Goal: Task Accomplishment & Management: Manage account settings

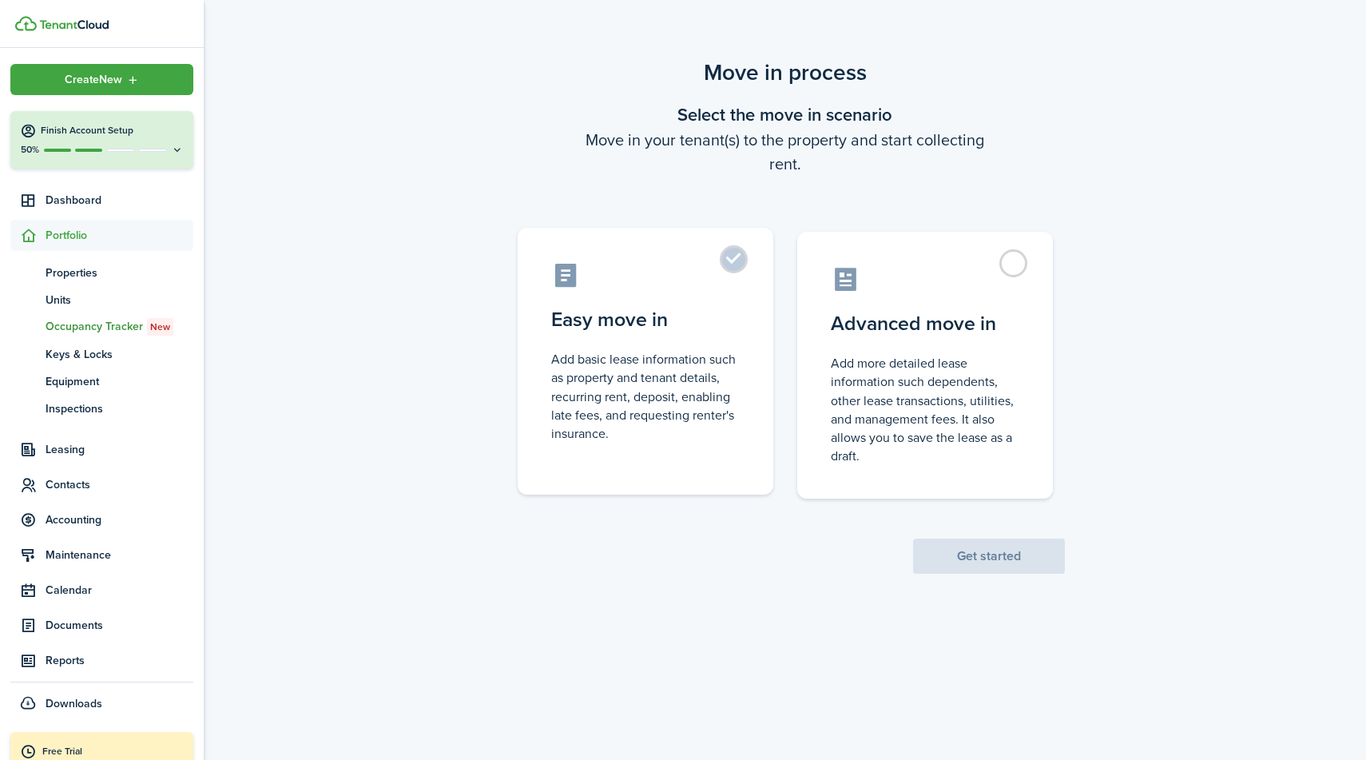
click at [668, 320] on control-radio-card-title "Easy move in" at bounding box center [645, 319] width 189 height 29
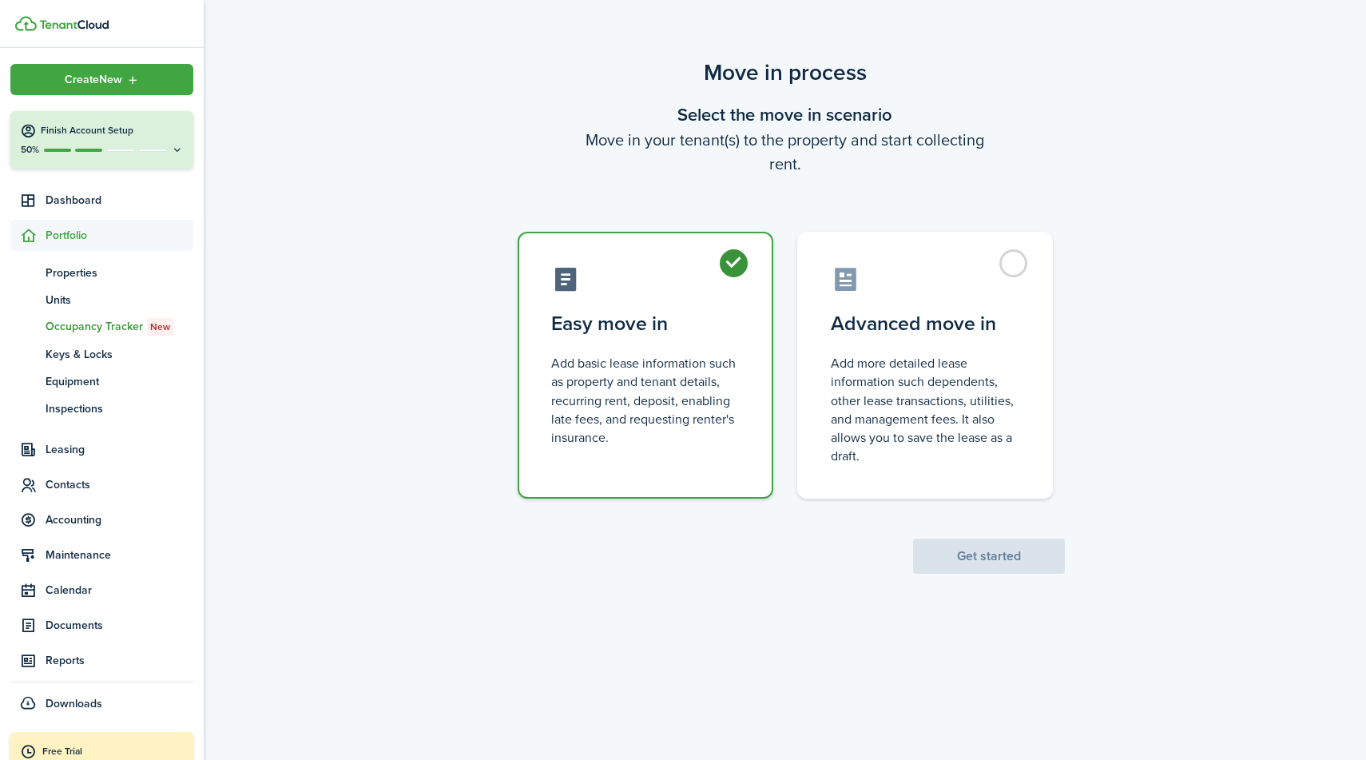
radio input "true"
click at [999, 558] on button "Get started" at bounding box center [989, 555] width 152 height 35
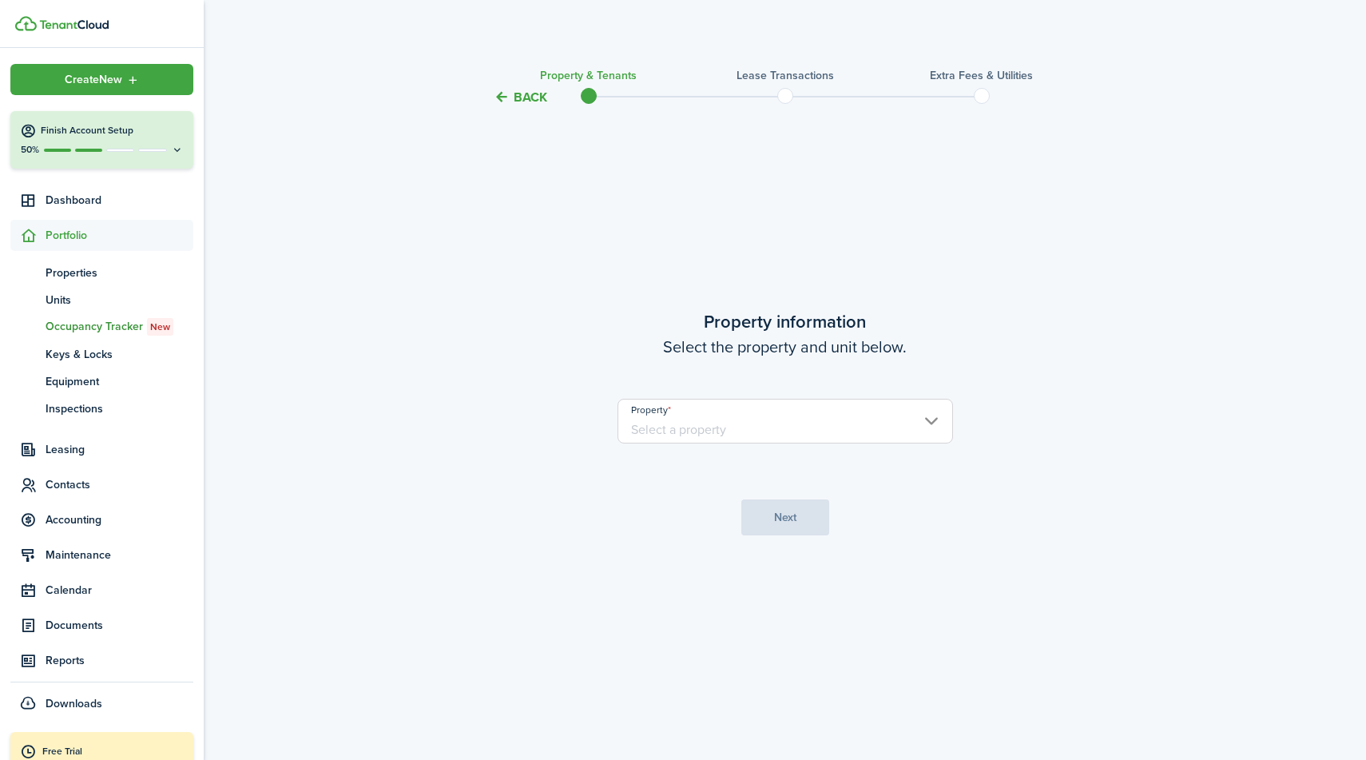
click at [904, 420] on input "Property" at bounding box center [786, 421] width 336 height 45
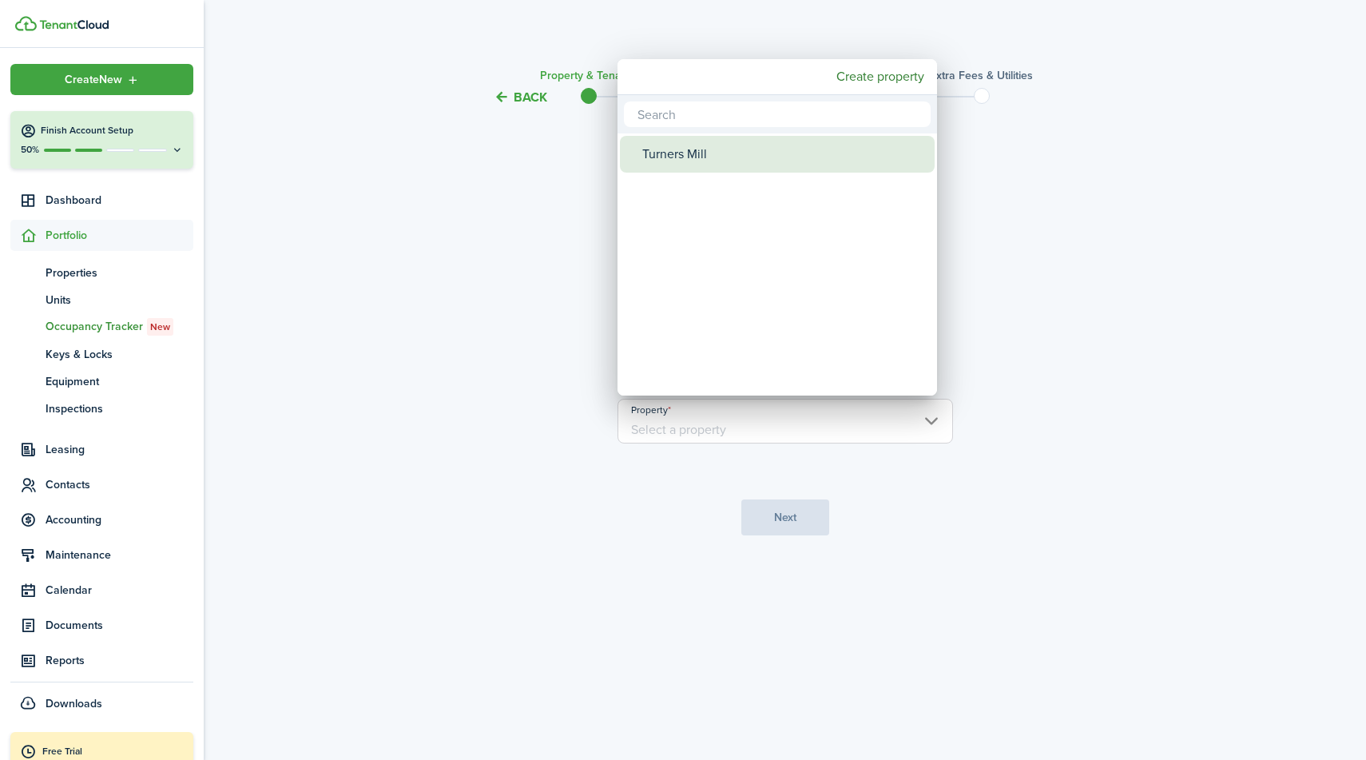
click at [682, 156] on div "Turners Mill" at bounding box center [783, 154] width 283 height 37
type input "Turners Mill"
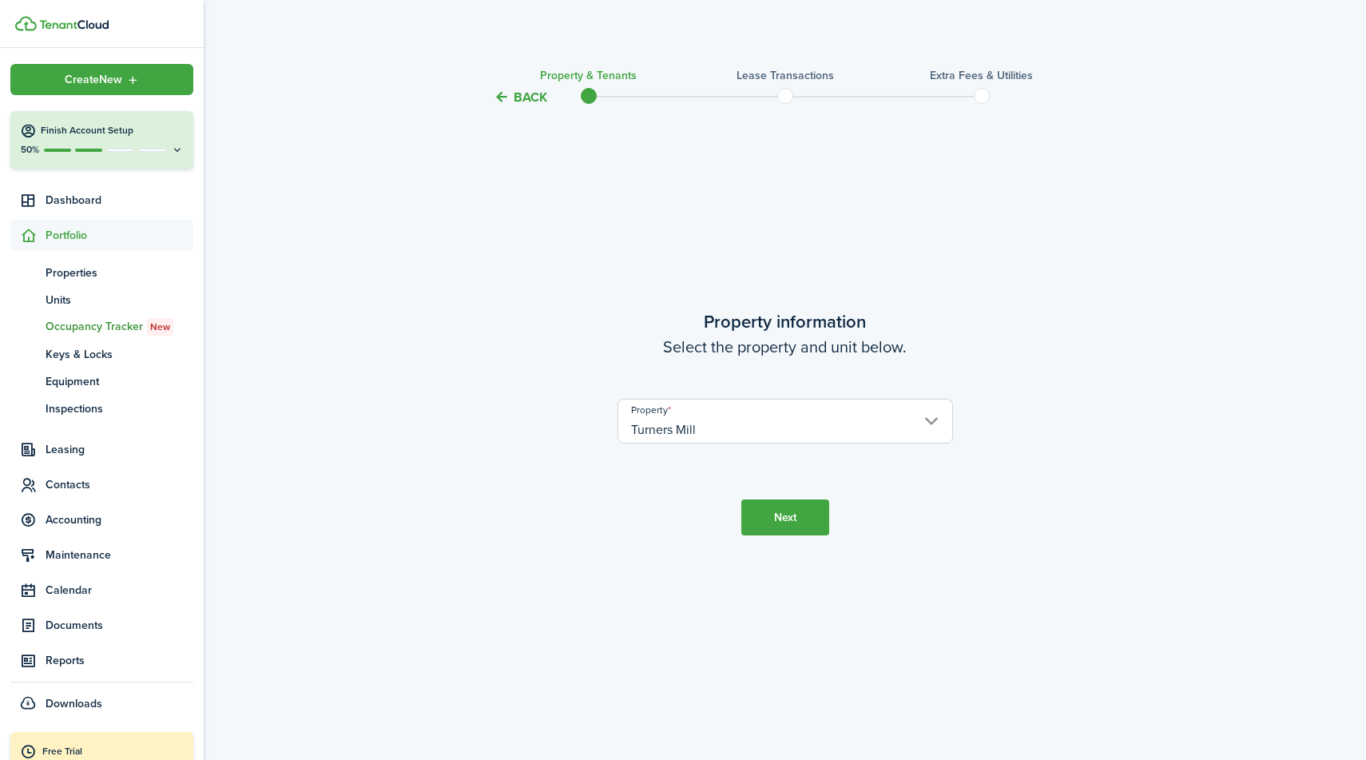
click at [782, 512] on button "Next" at bounding box center [785, 517] width 88 height 36
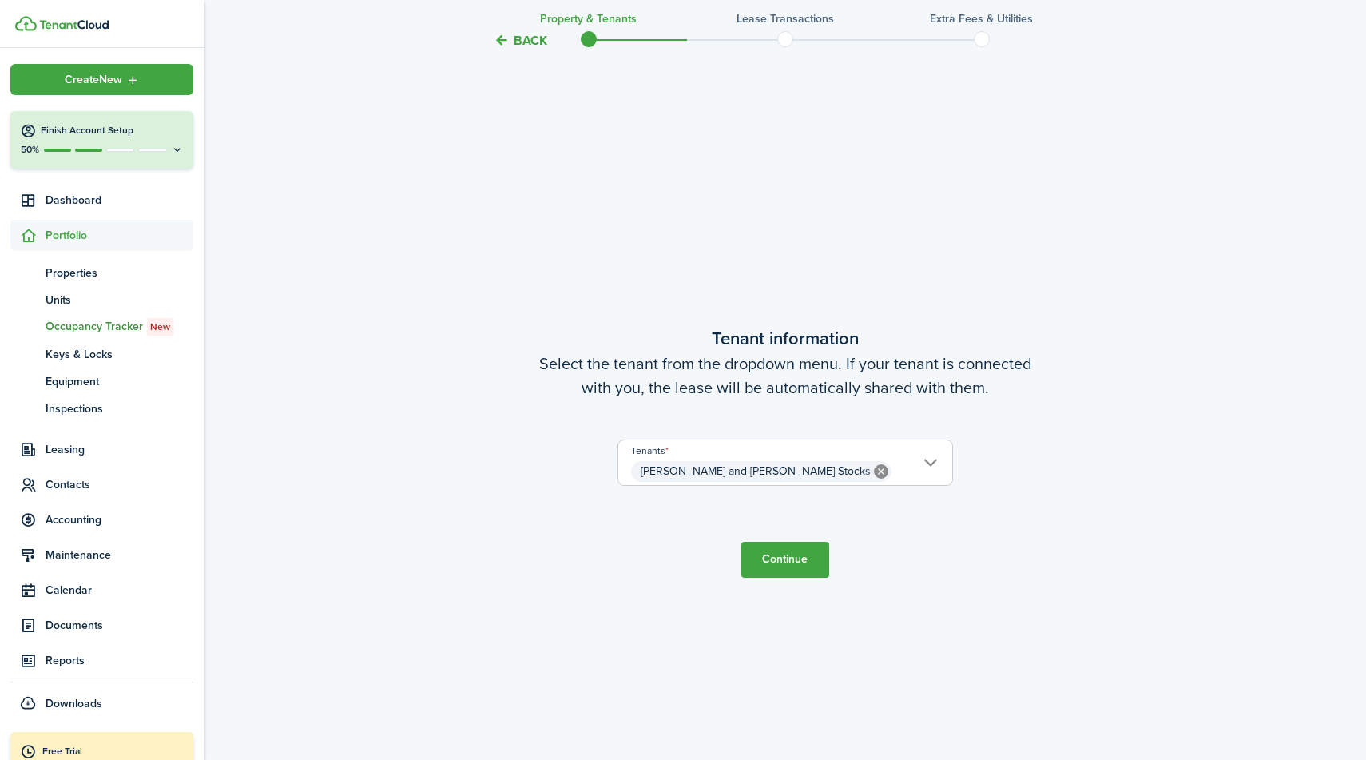
scroll to position [653, 0]
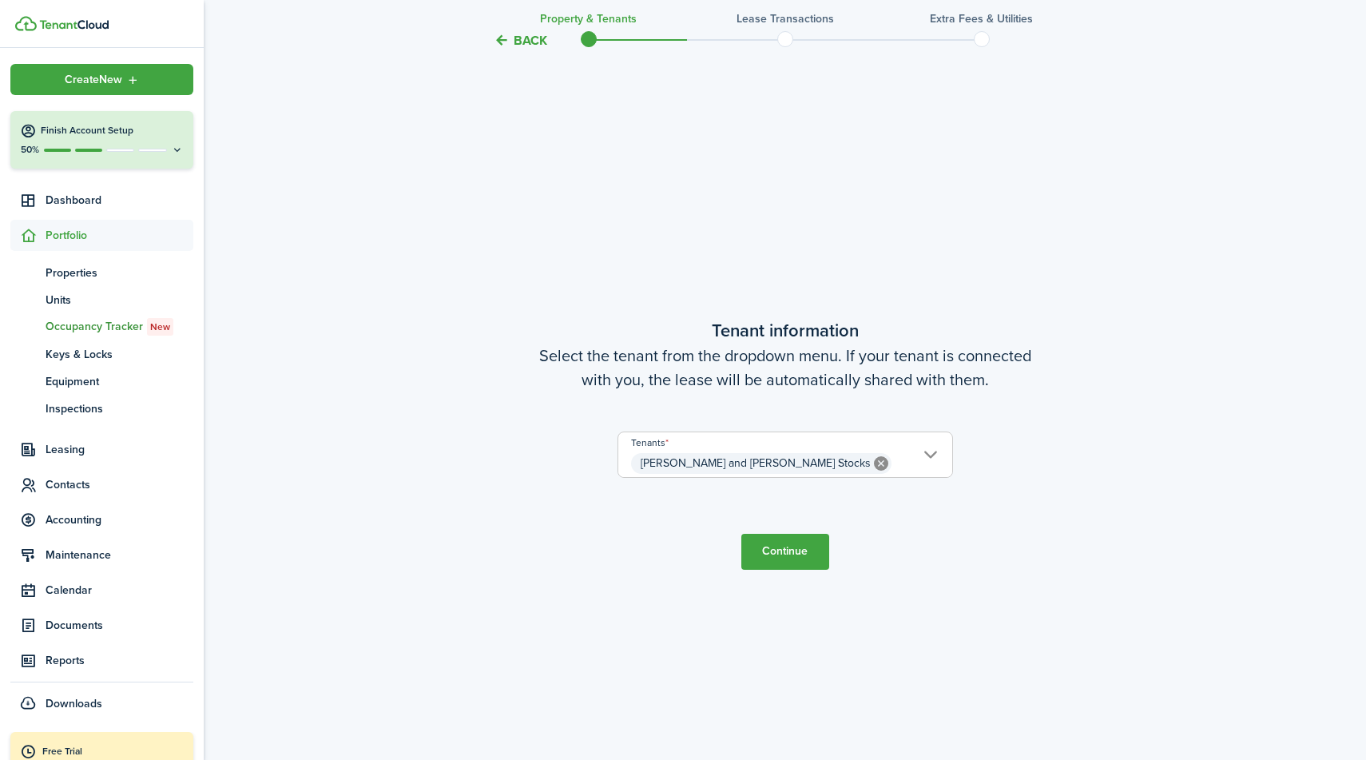
click at [785, 549] on button "Continue" at bounding box center [785, 552] width 88 height 36
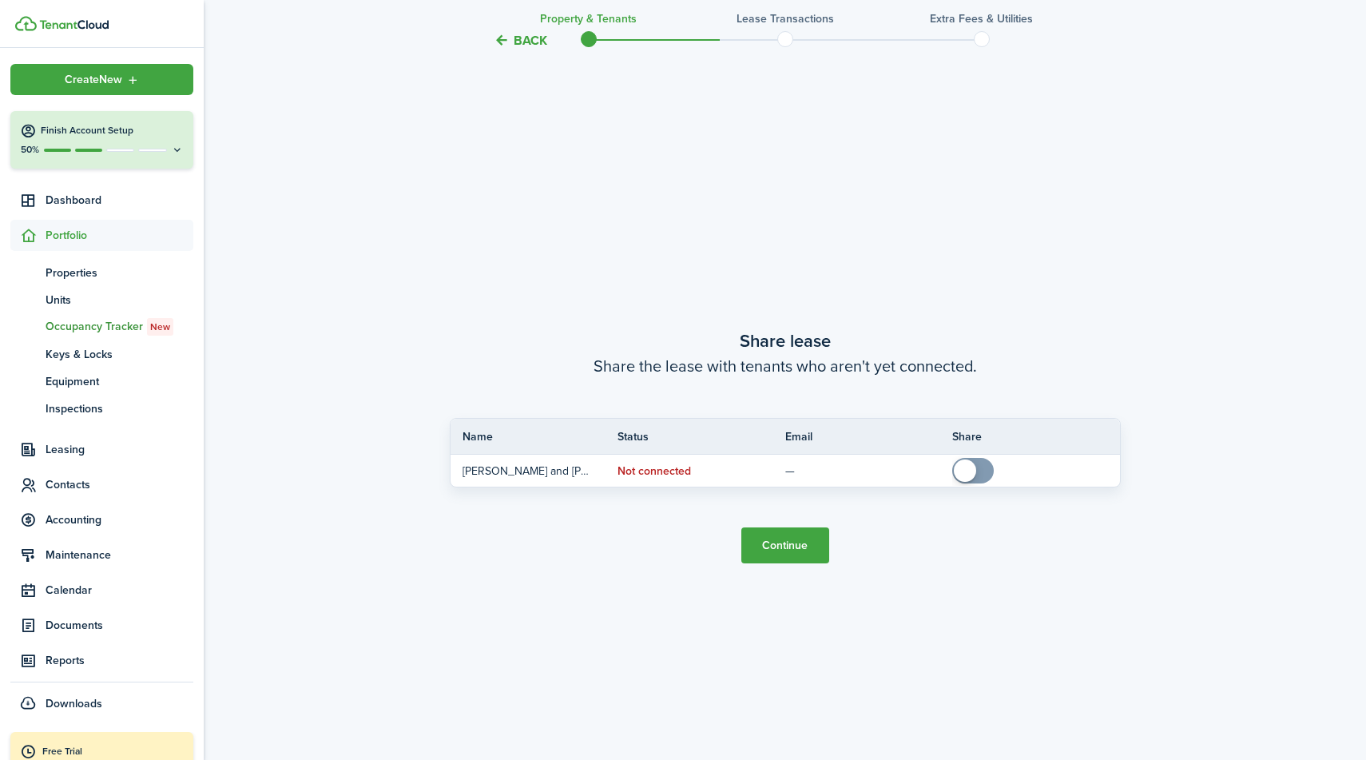
scroll to position [1413, 0]
click at [523, 44] on button "Back" at bounding box center [521, 40] width 54 height 17
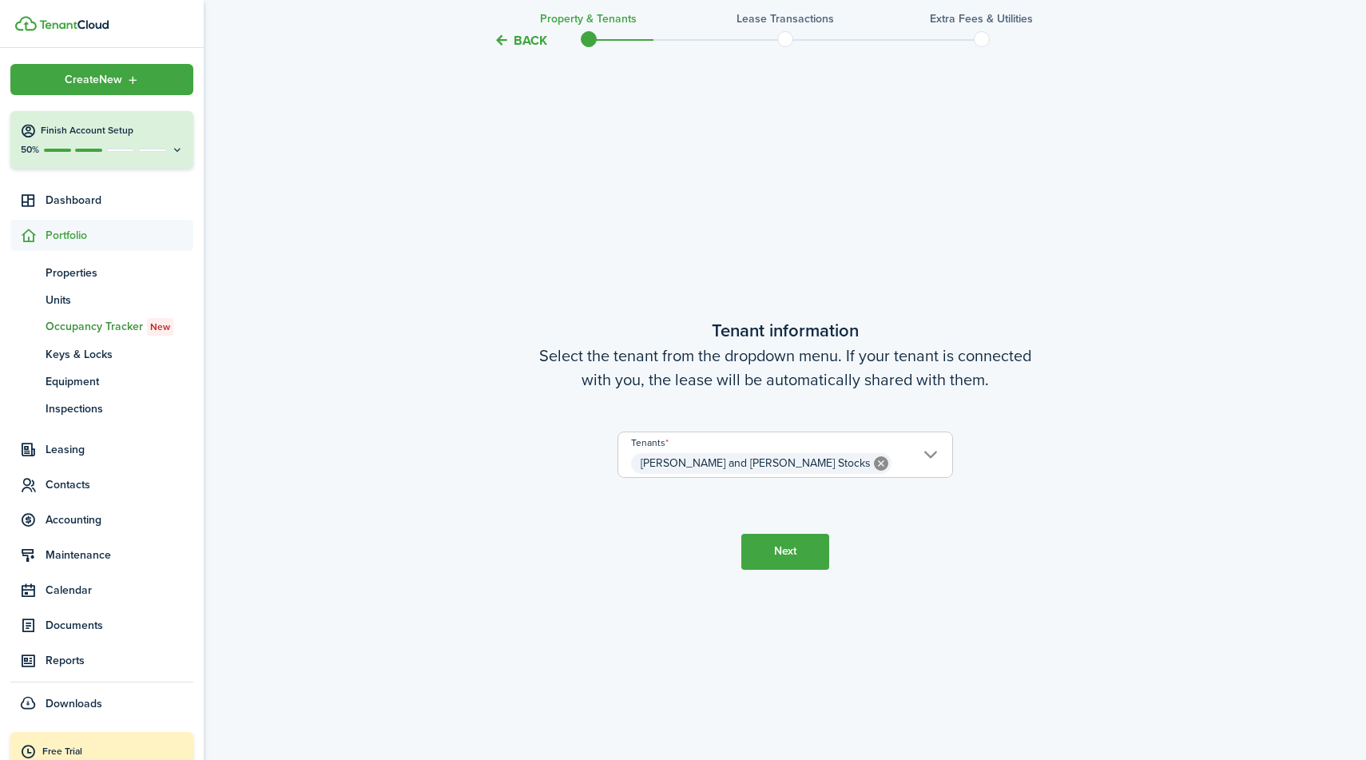
click at [523, 44] on button "Back" at bounding box center [521, 40] width 54 height 17
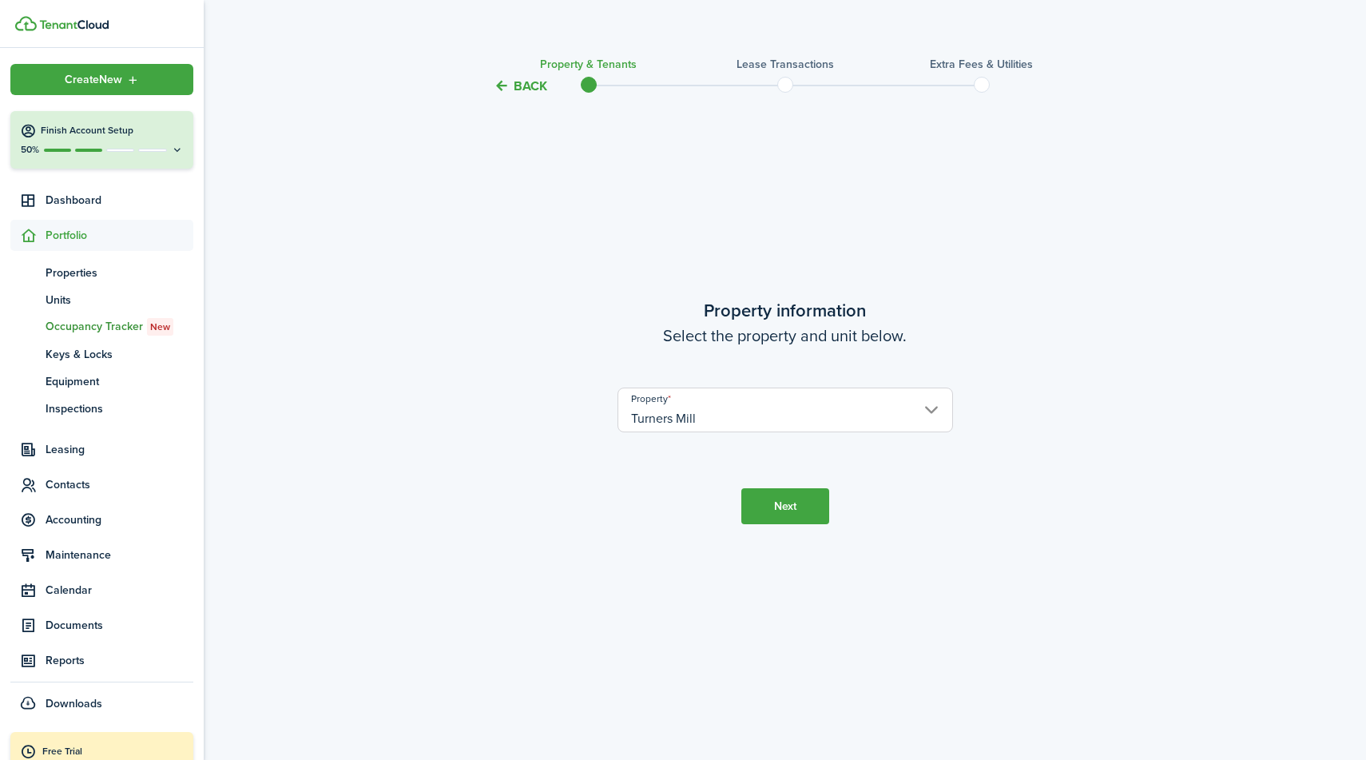
scroll to position [0, 0]
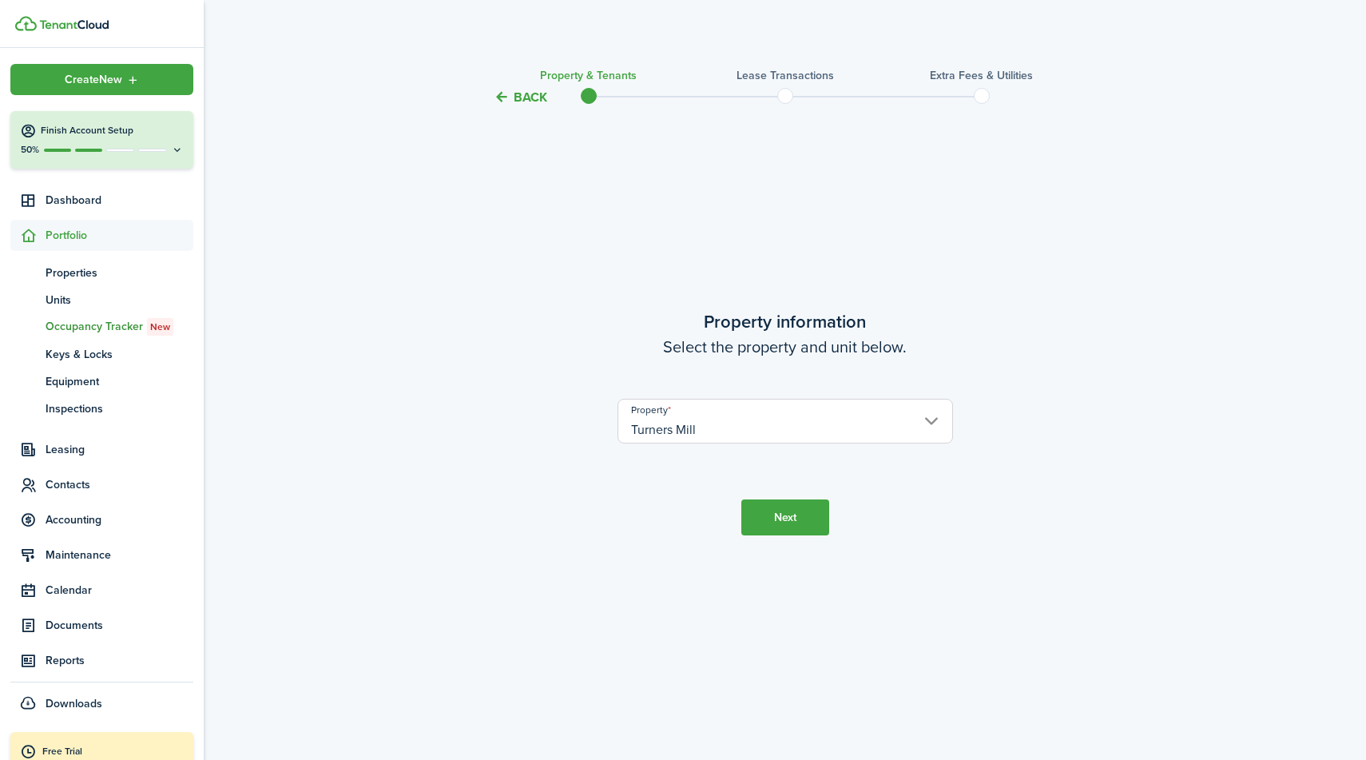
click at [523, 44] on dashboard-content "Back Property & Tenants Lease Transactions Extra fees & Utilities Property info…" at bounding box center [785, 380] width 1162 height 760
click at [526, 97] on button "Back" at bounding box center [521, 97] width 54 height 17
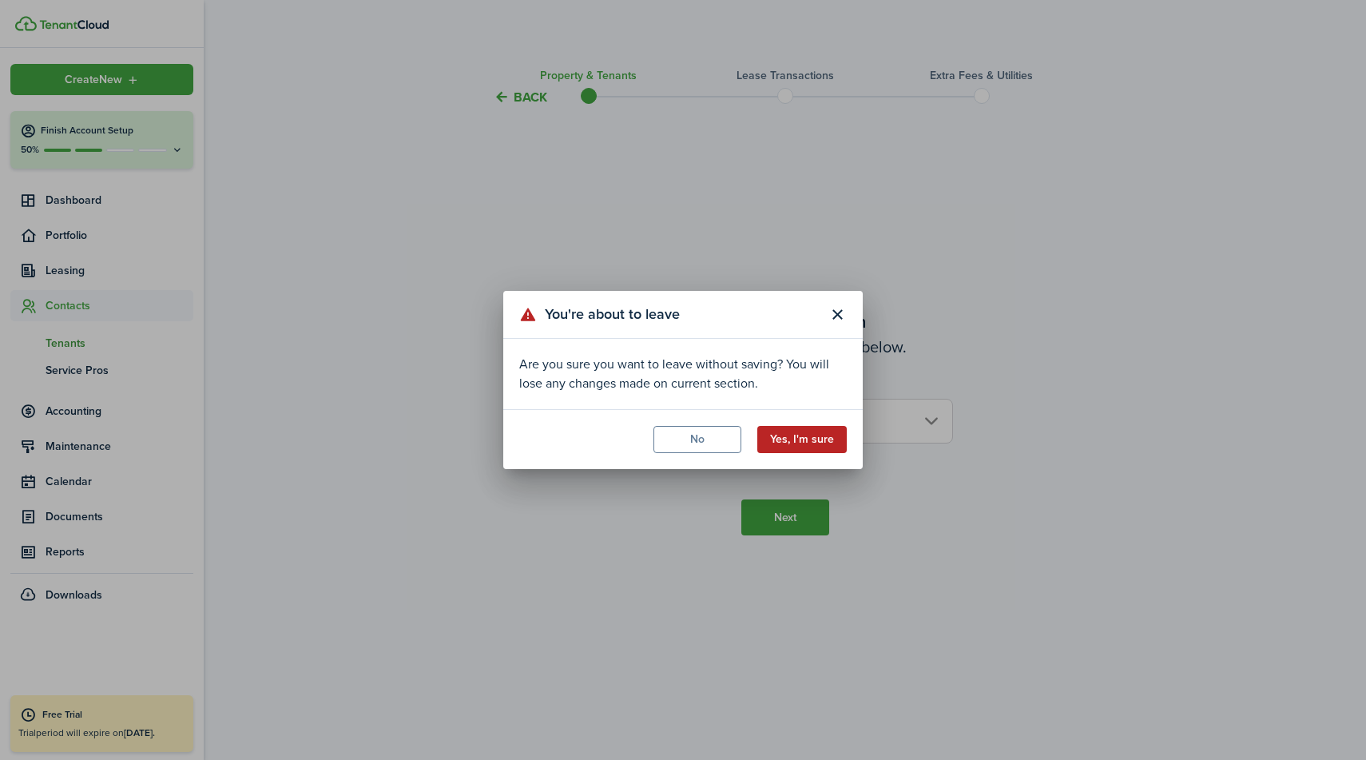
click at [814, 437] on button "Yes, I'm sure" at bounding box center [801, 439] width 89 height 27
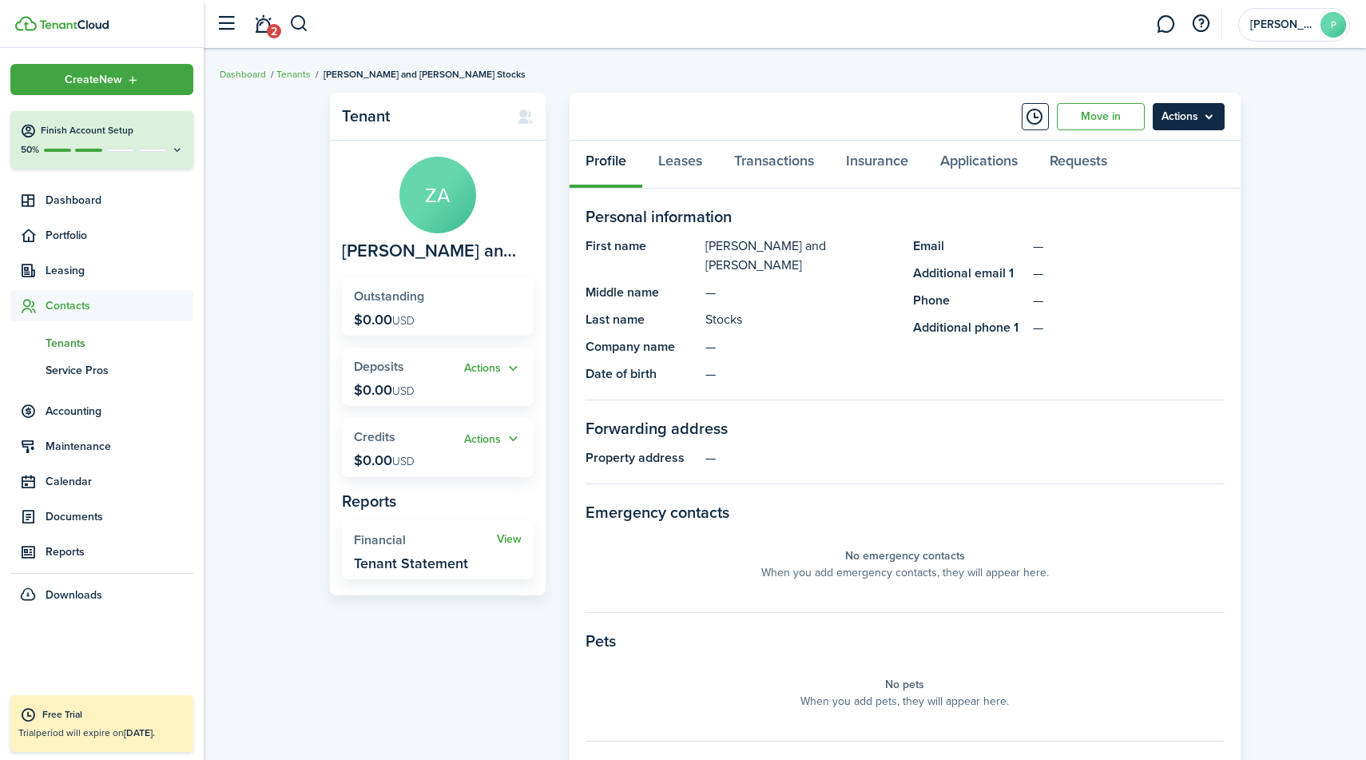
click at [1198, 116] on menu-btn "Actions" at bounding box center [1189, 116] width 72 height 27
click at [1113, 296] on button "Delete" at bounding box center [1155, 291] width 140 height 27
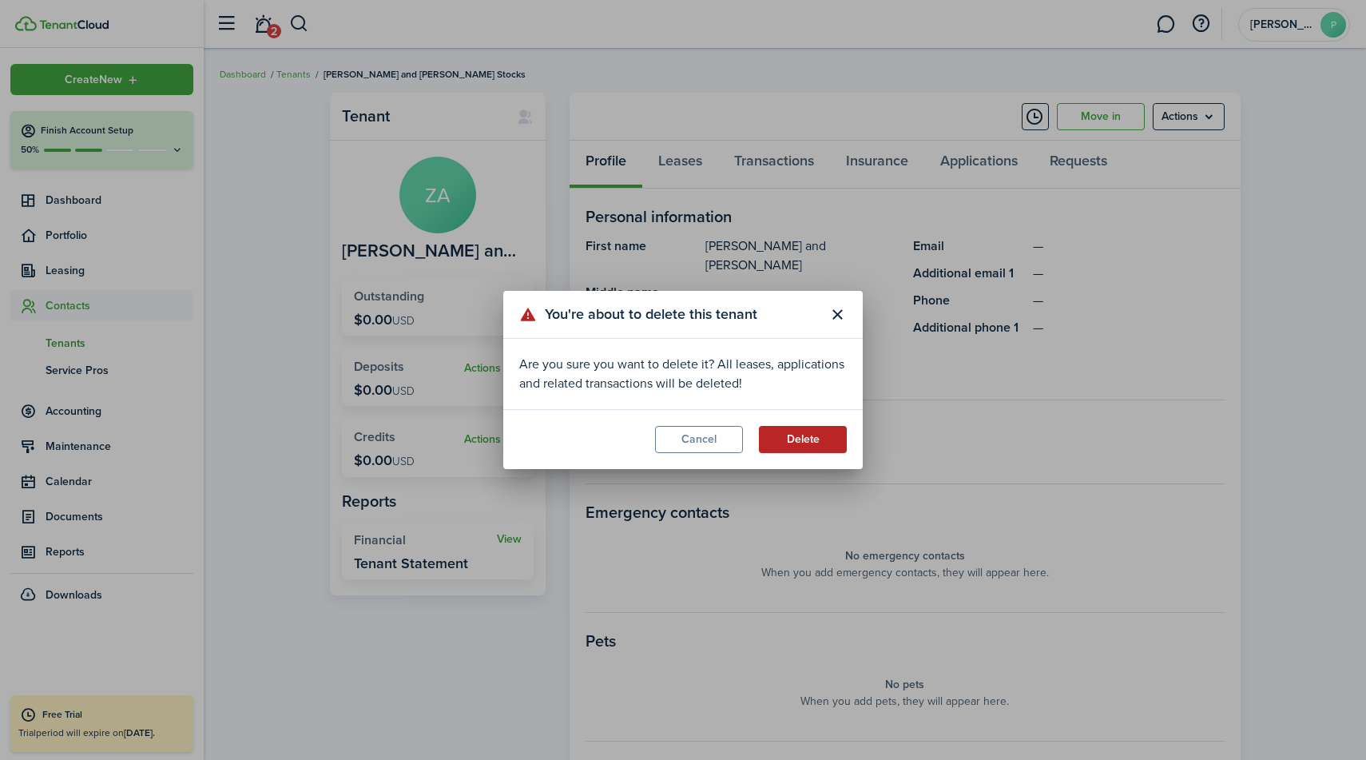
click at [801, 439] on button "Delete" at bounding box center [803, 439] width 88 height 27
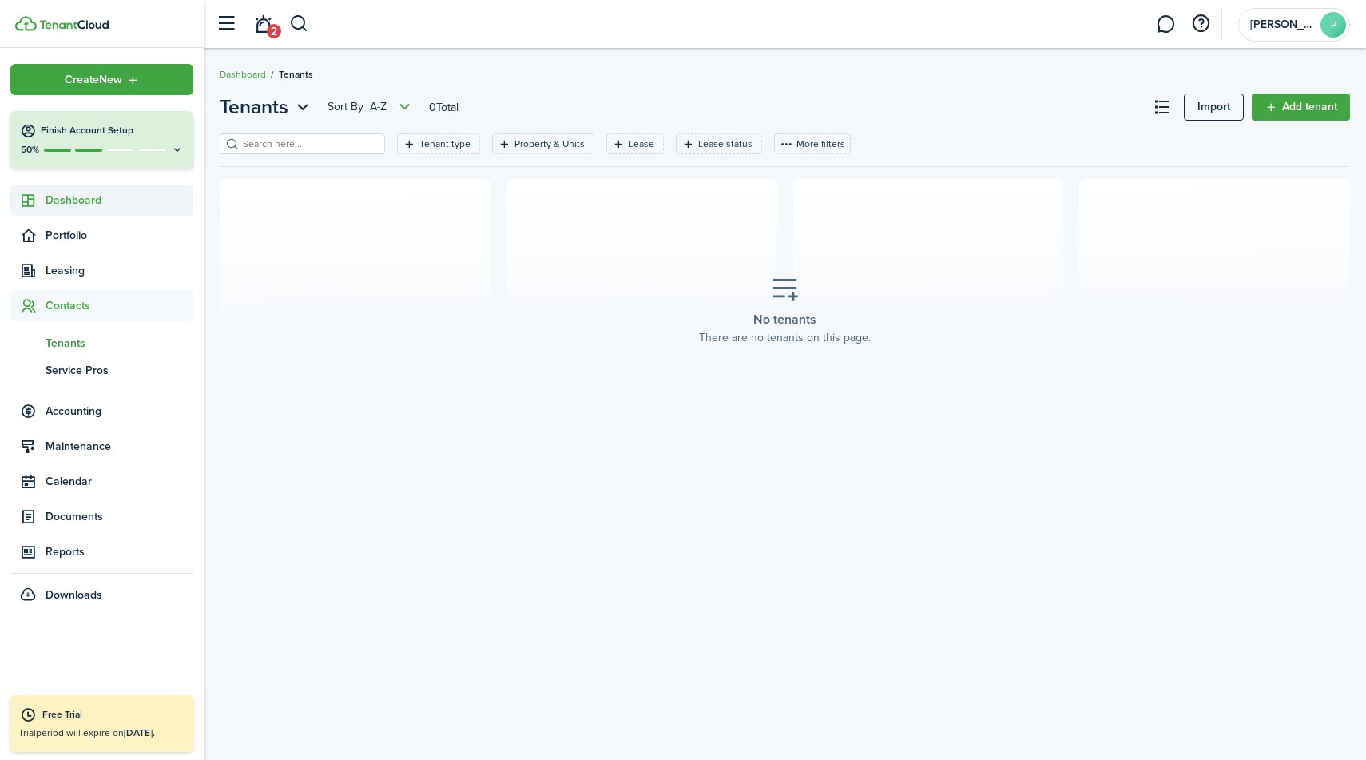
click at [83, 203] on span "Dashboard" at bounding box center [120, 200] width 148 height 17
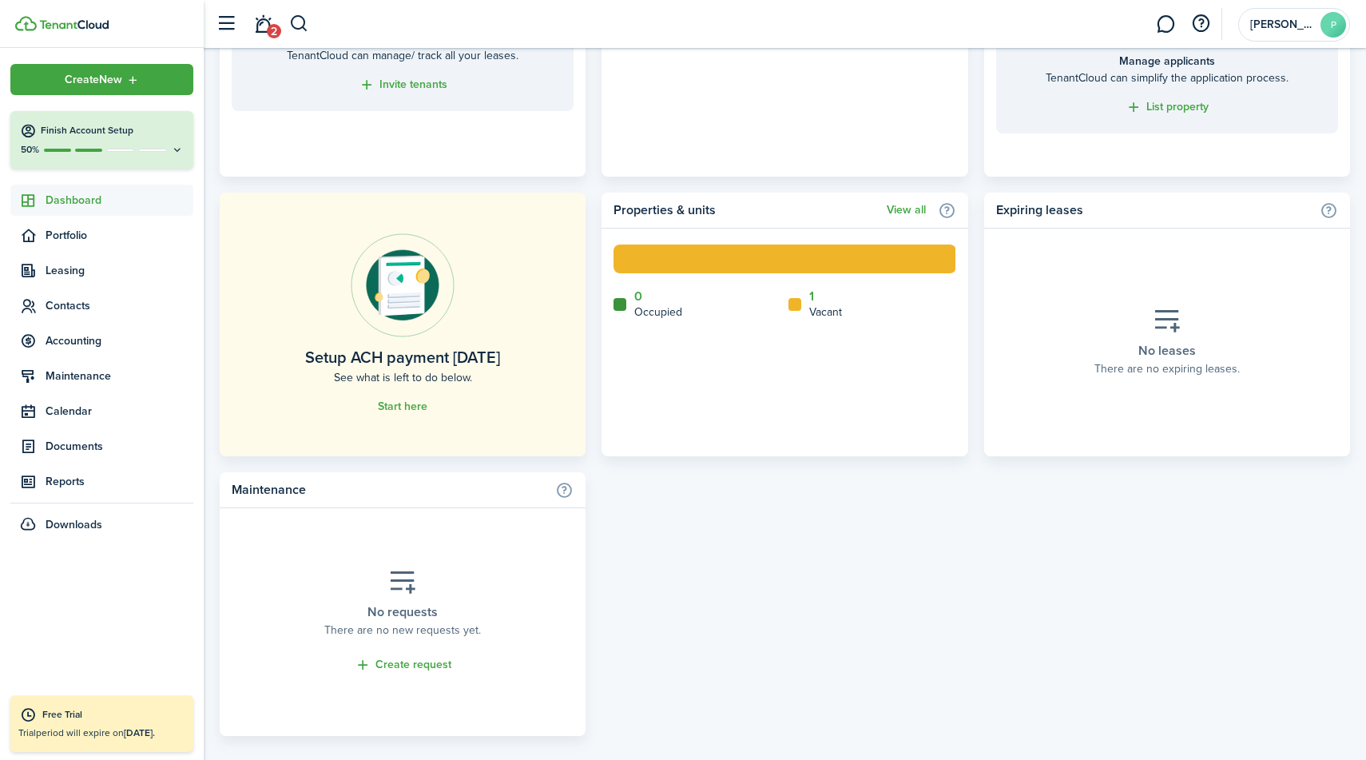
scroll to position [839, 0]
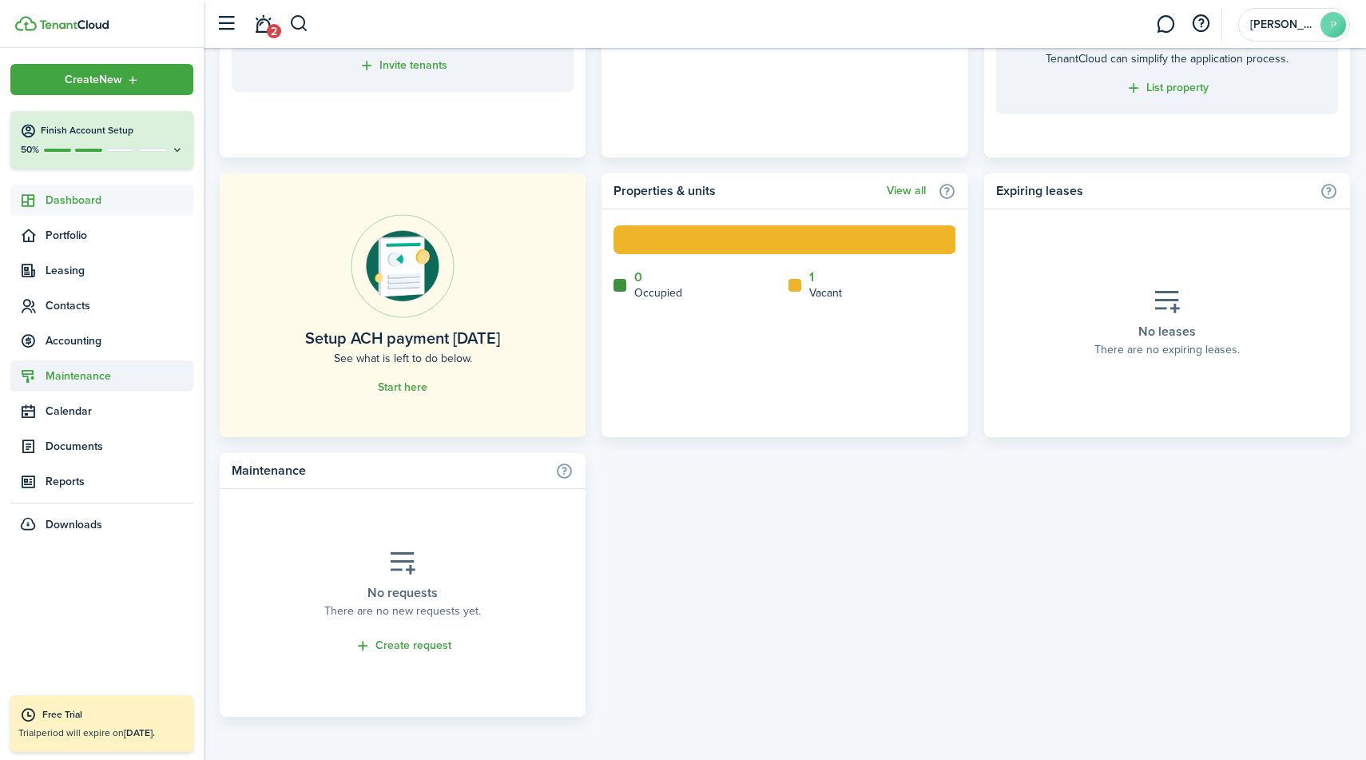
click at [86, 374] on span "Maintenance" at bounding box center [120, 376] width 148 height 17
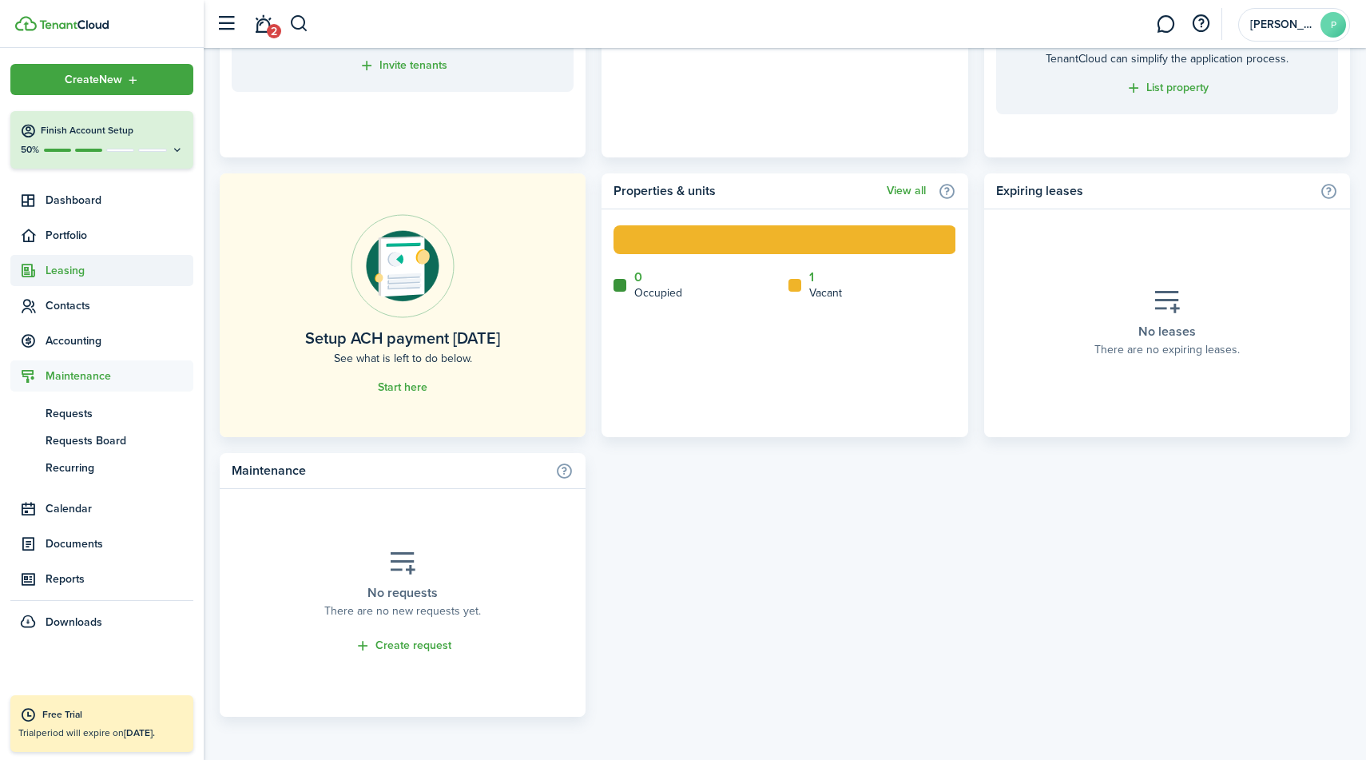
click at [62, 270] on span "Leasing" at bounding box center [120, 270] width 148 height 17
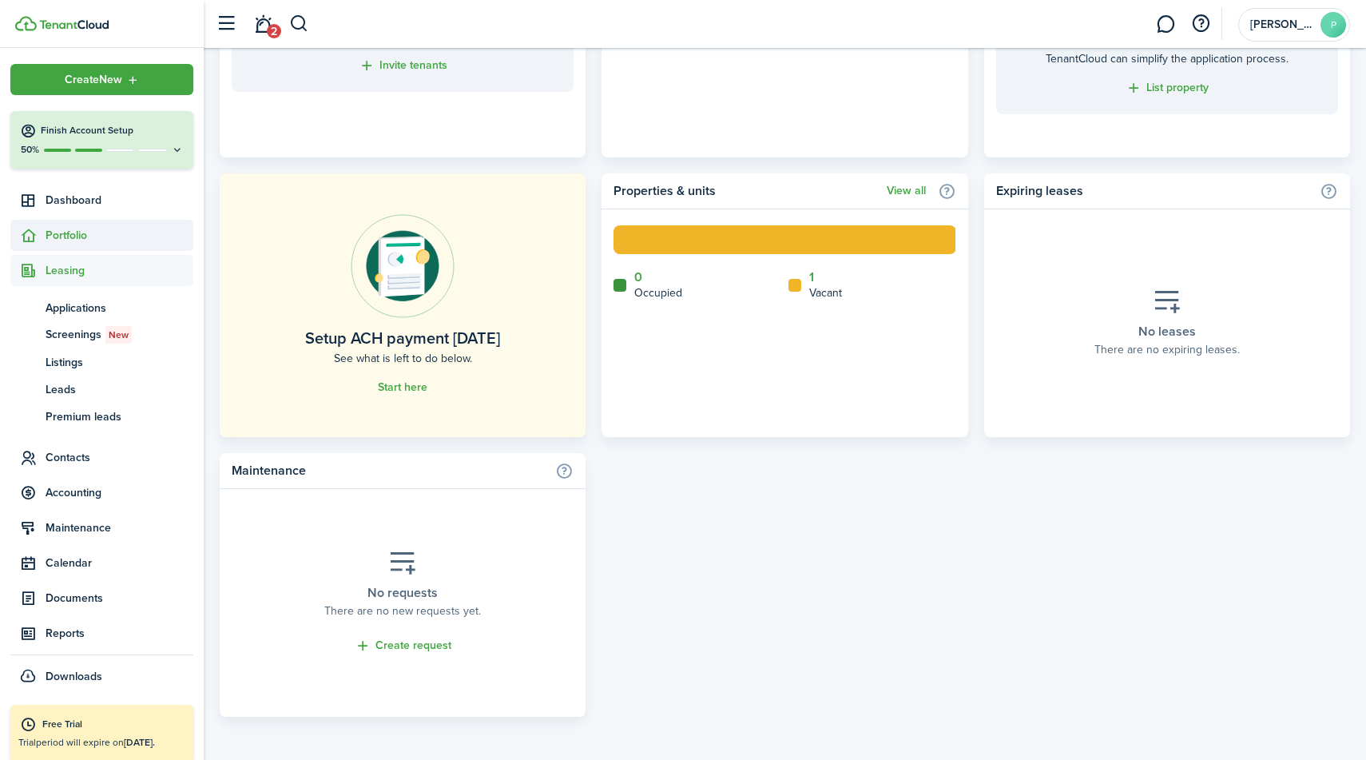
click at [68, 236] on span "Portfolio" at bounding box center [120, 235] width 148 height 17
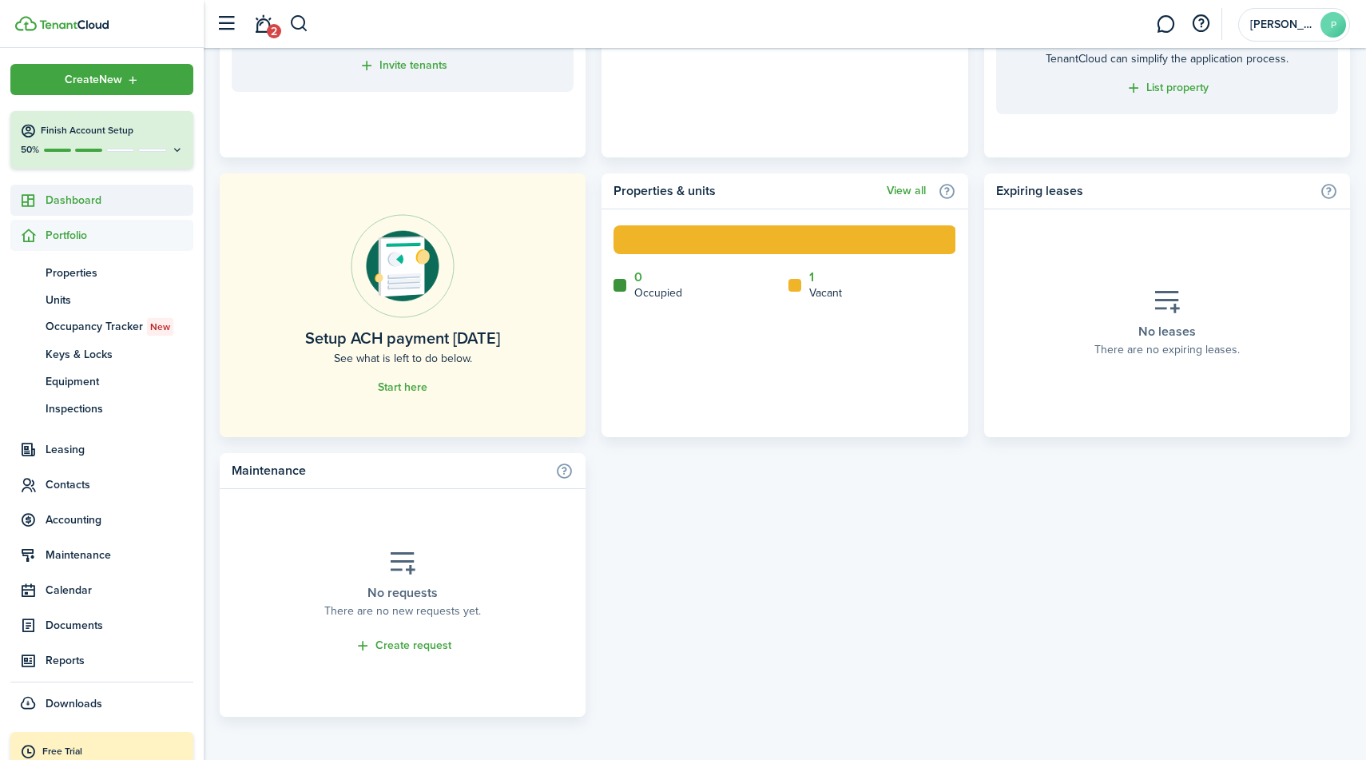
click at [70, 199] on span "Dashboard" at bounding box center [120, 200] width 148 height 17
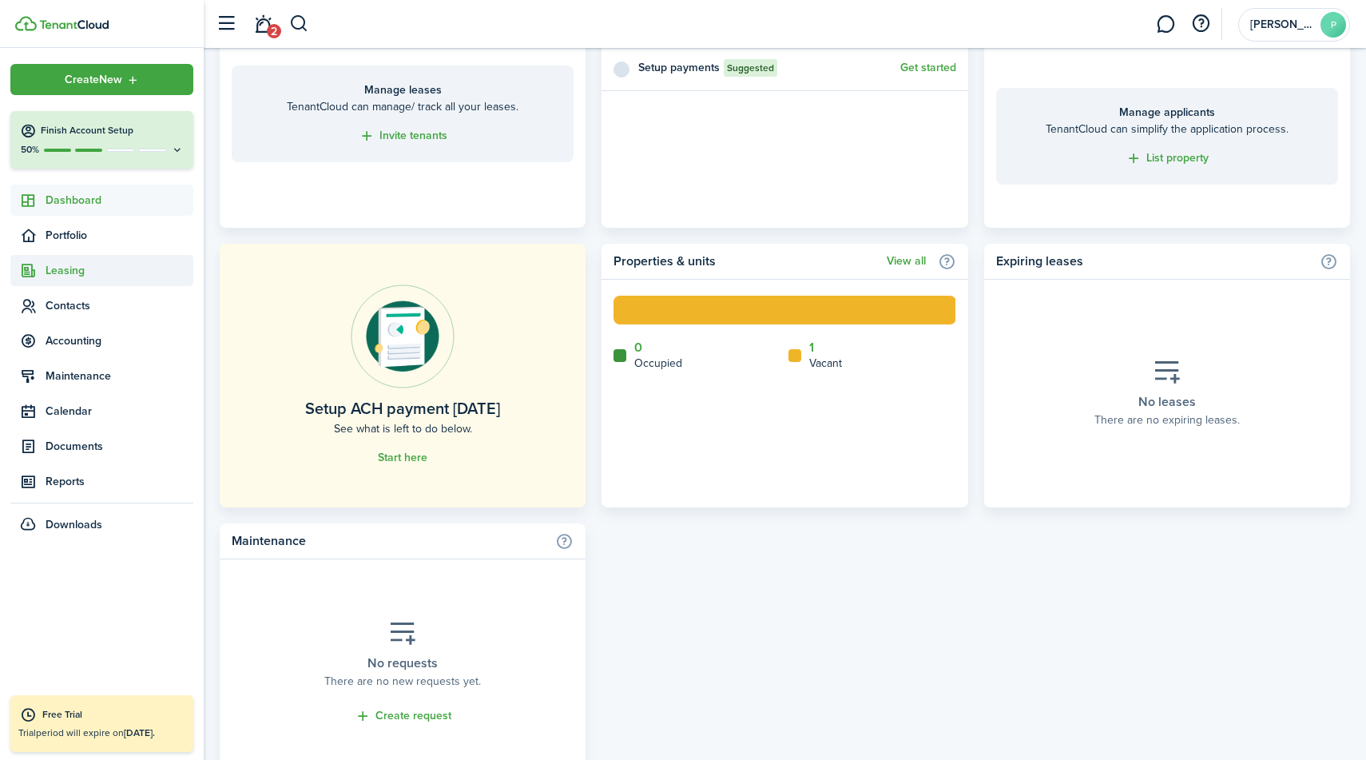
scroll to position [757, 0]
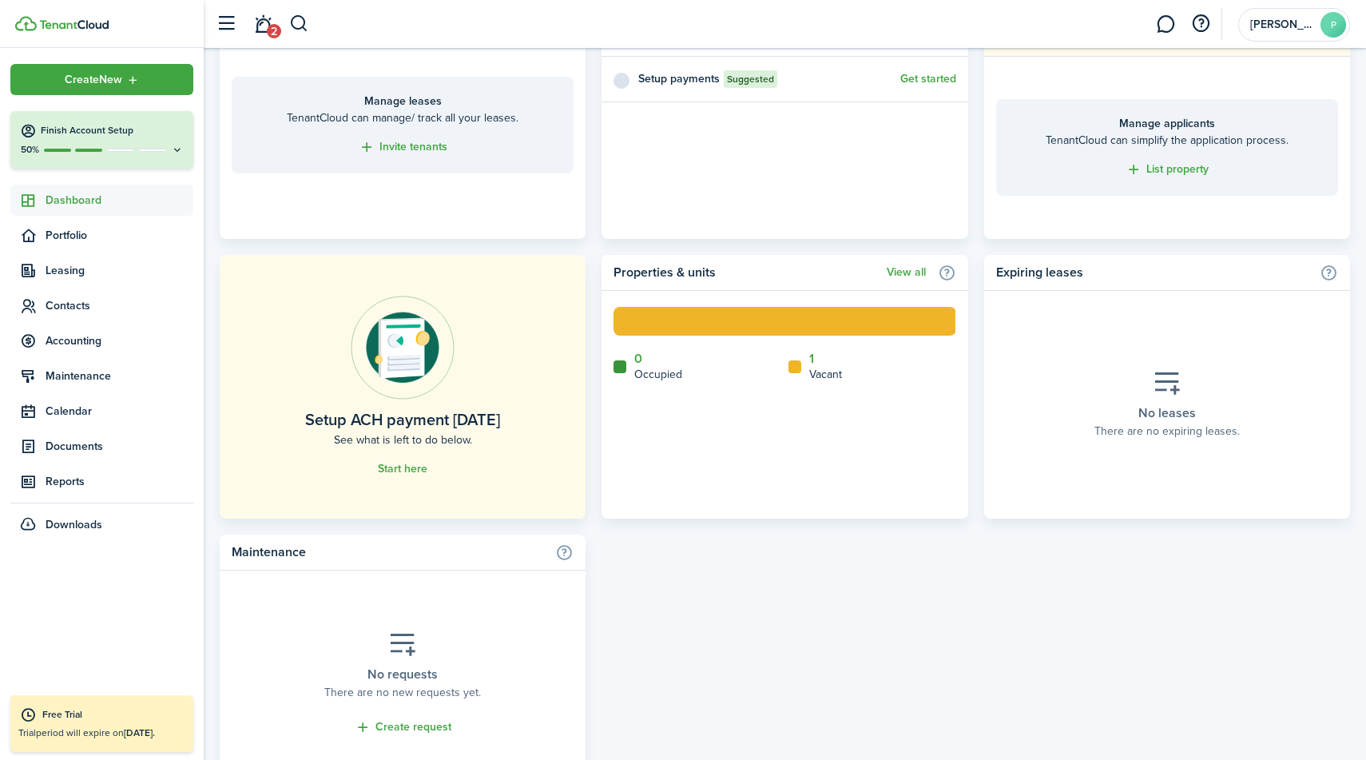
click at [86, 149] on div at bounding box center [88, 150] width 27 height 3
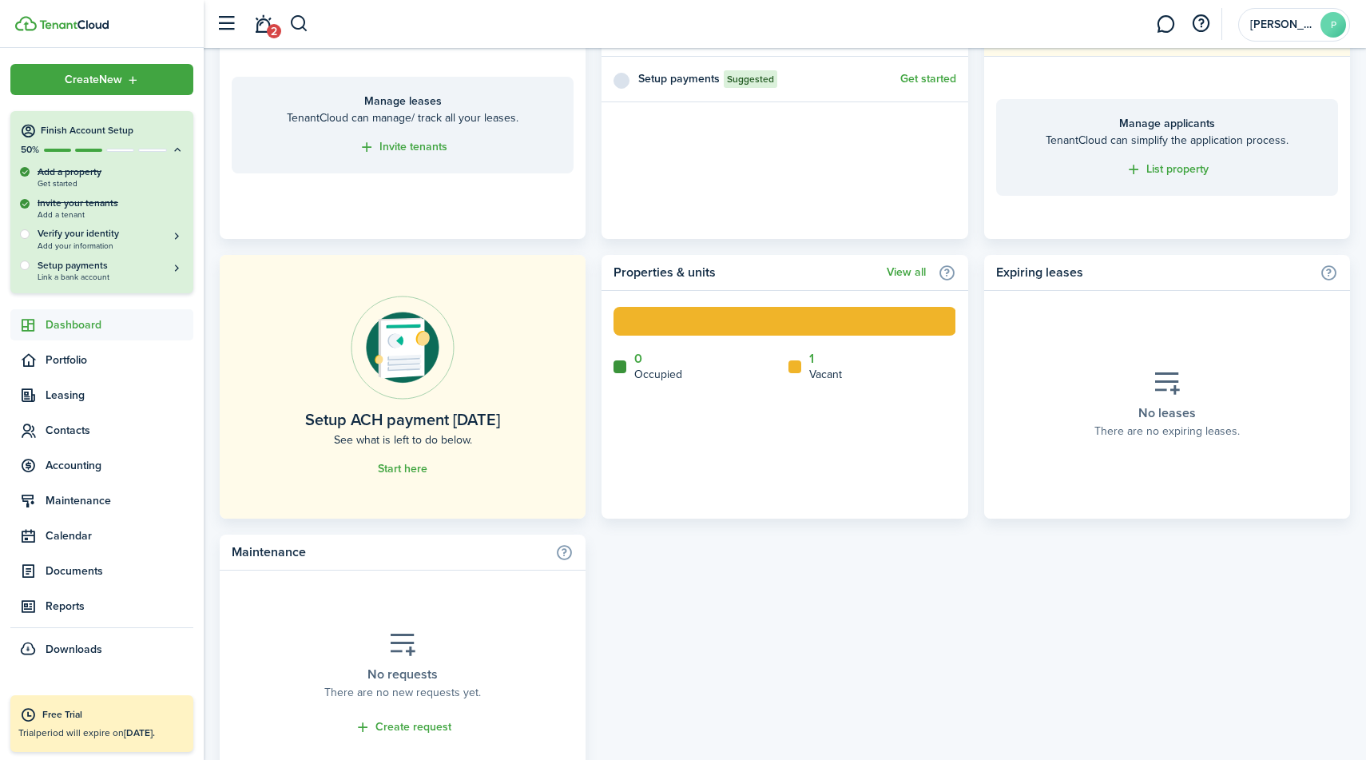
click at [66, 212] on div "Invite your tenants Add a tenant" at bounding box center [102, 208] width 164 height 23
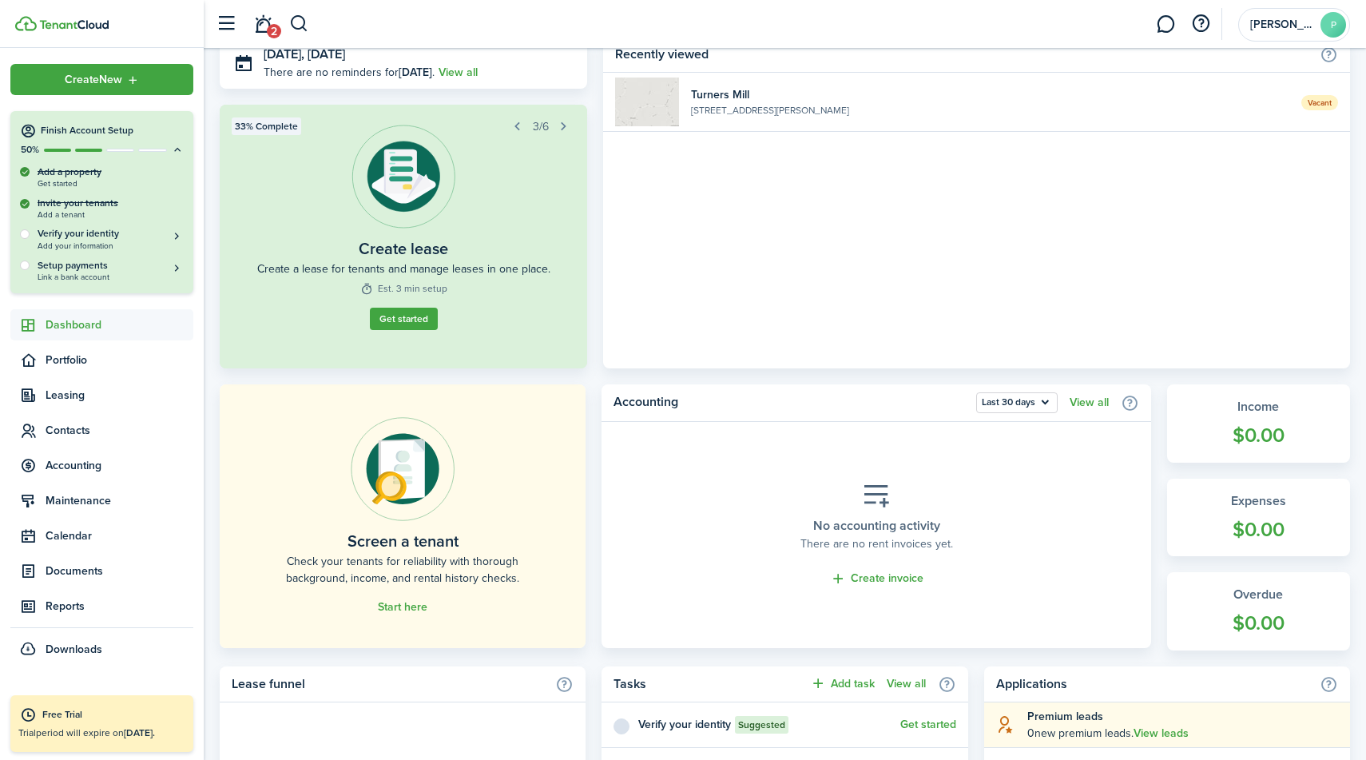
scroll to position [0, 0]
